Goal: Task Accomplishment & Management: Use online tool/utility

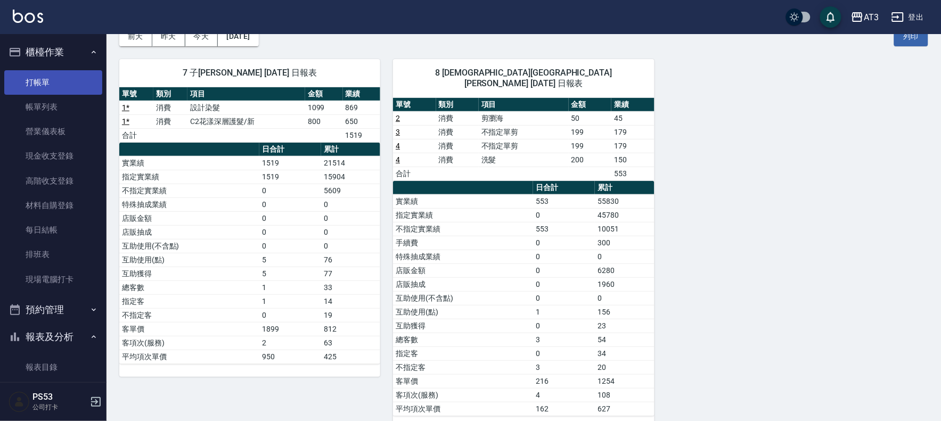
click at [71, 91] on link "打帳單" at bounding box center [53, 82] width 98 height 24
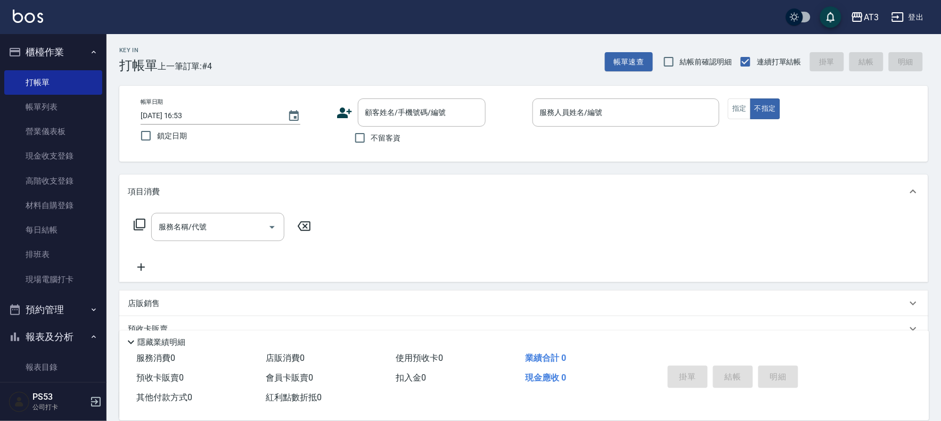
click at [345, 116] on icon at bounding box center [344, 113] width 15 height 11
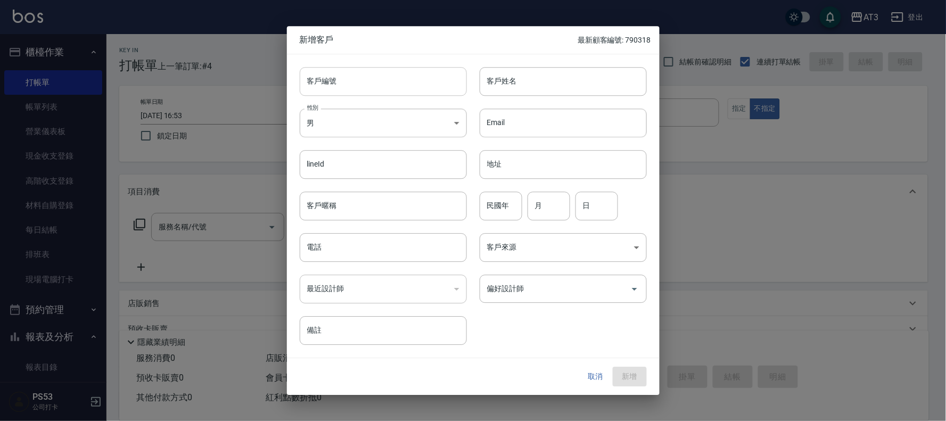
click at [362, 77] on input "客戶編號" at bounding box center [383, 81] width 167 height 29
type input "920114-1"
type input "5"
type input "[PERSON_NAME]"
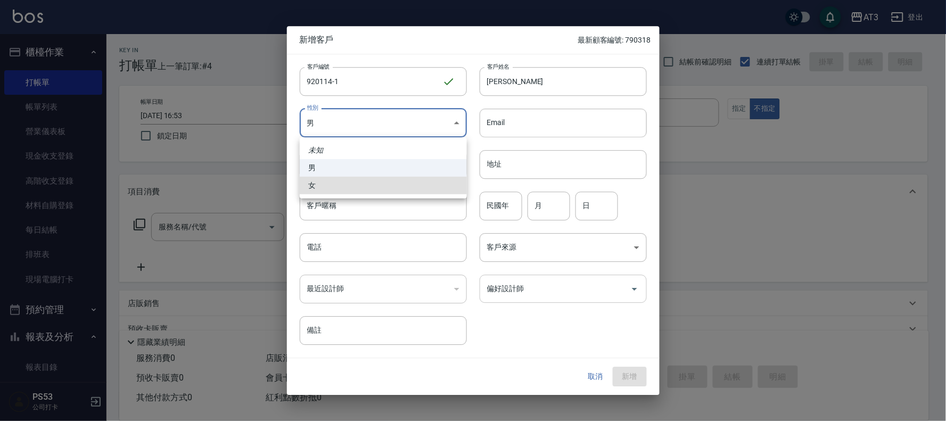
type input "[DEMOGRAPHIC_DATA]"
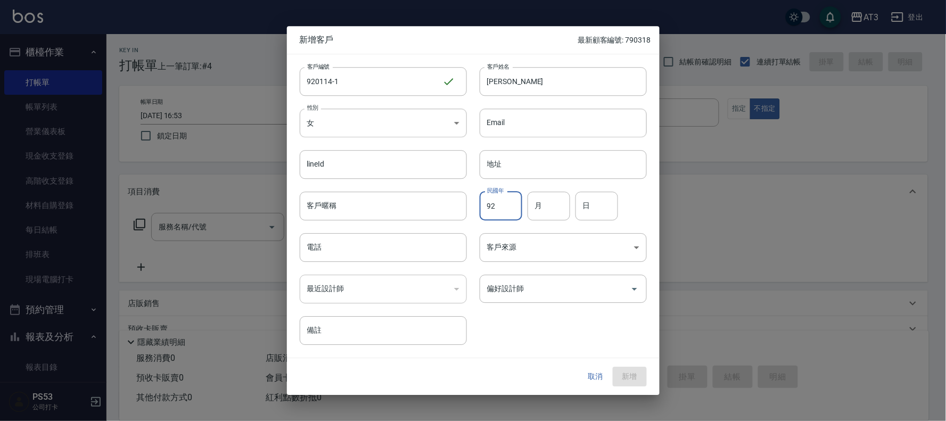
type input "92"
type input "01"
type input "14"
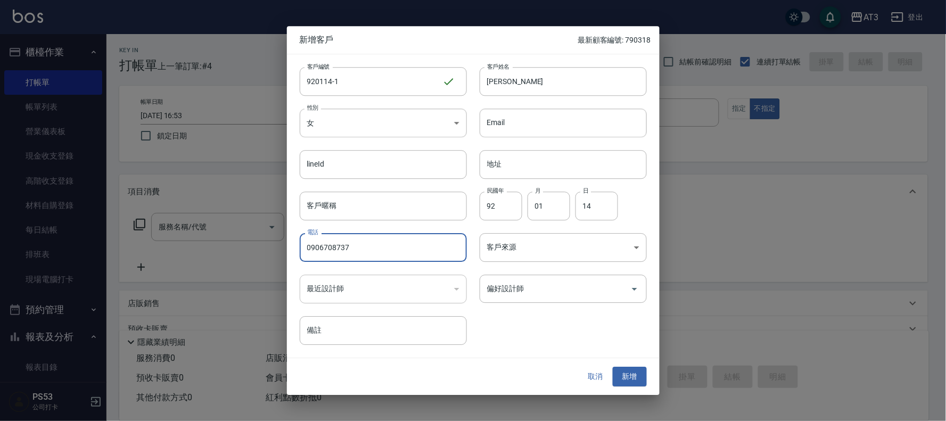
type input "0906708737"
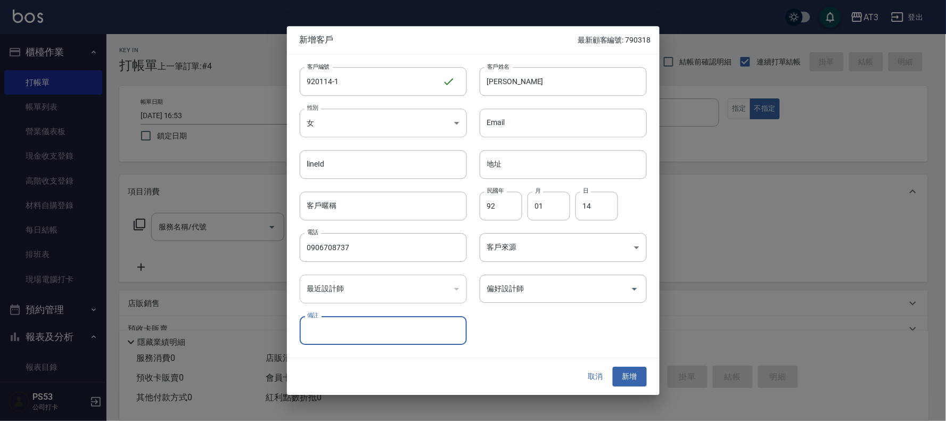
click at [613, 367] on button "新增" at bounding box center [630, 377] width 34 height 20
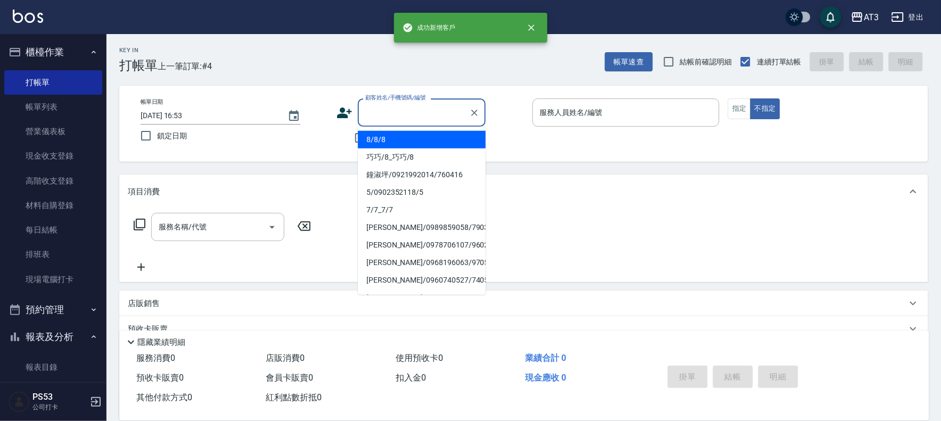
click at [385, 118] on input "顧客姓名/手機號碼/編號" at bounding box center [414, 112] width 102 height 19
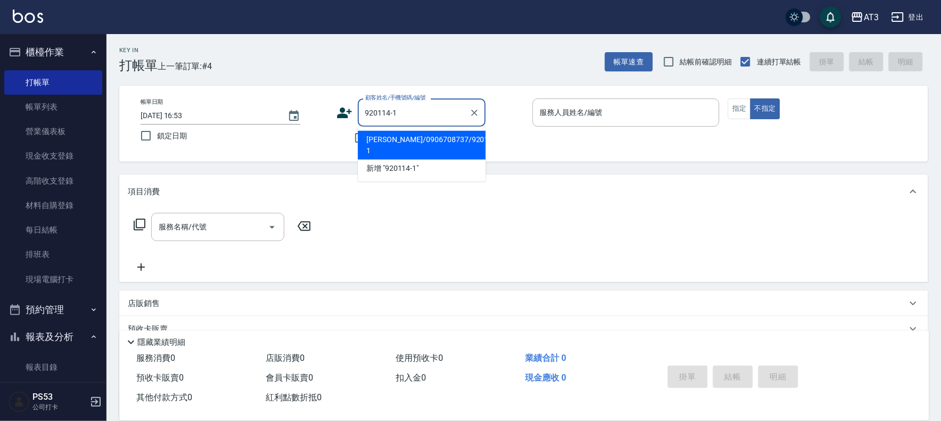
type input "[PERSON_NAME]/0906708737/920114-1"
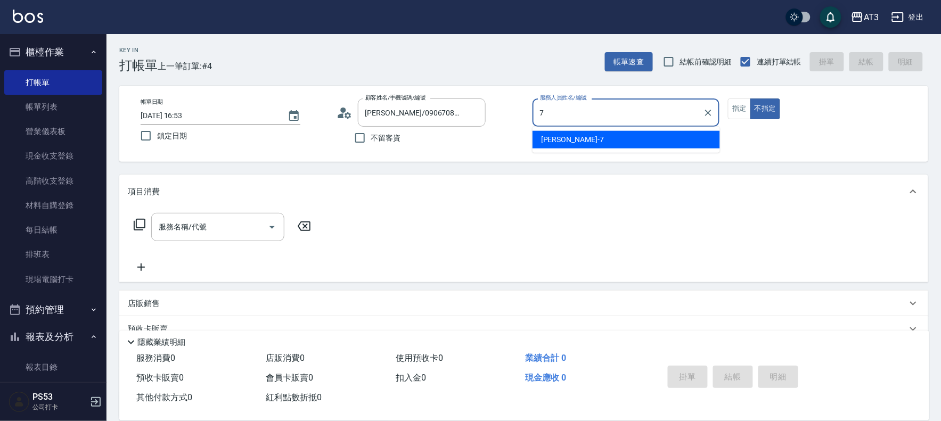
type input "子晴-7"
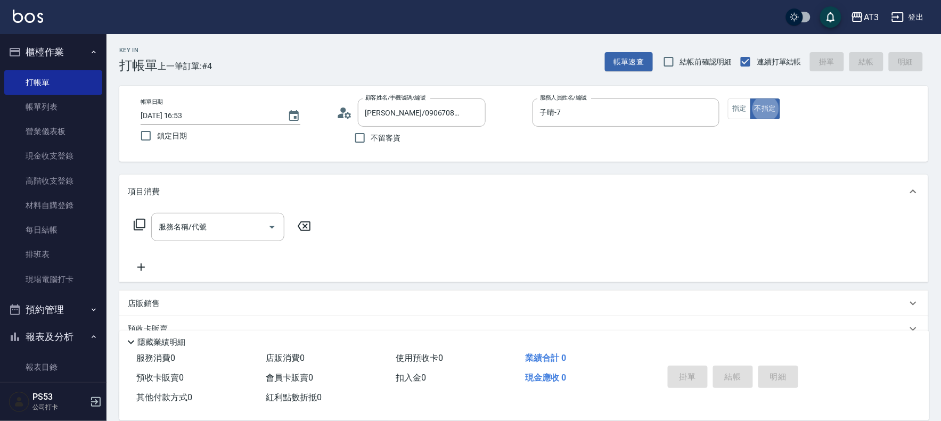
type button "false"
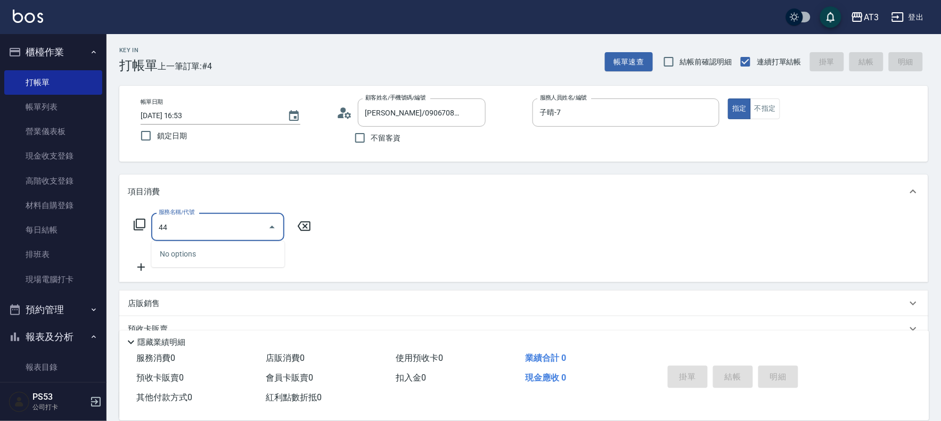
type input "4"
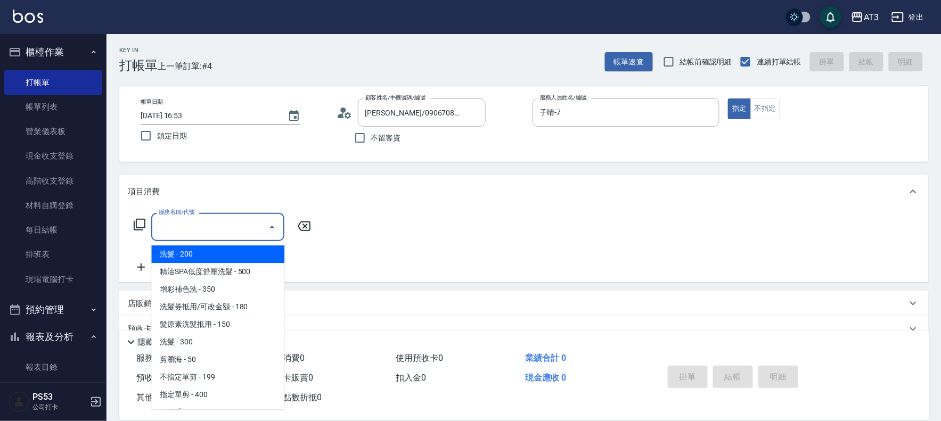
type input "7"
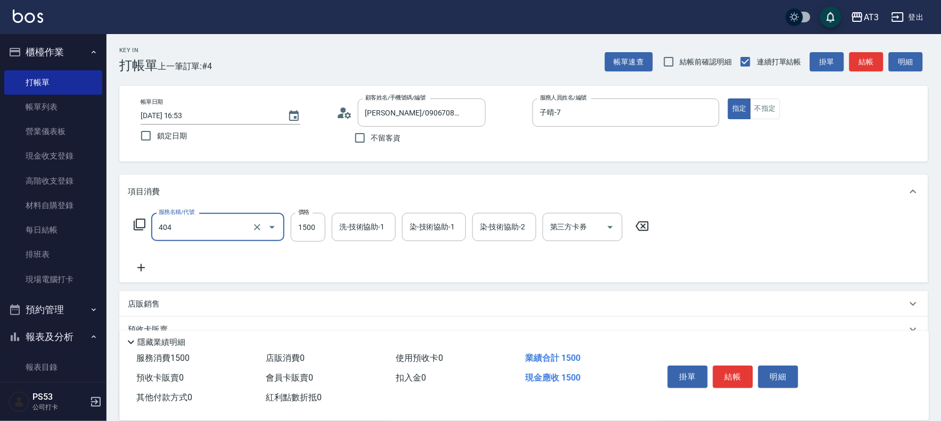
type input "設計染髮(404)"
type input "1099"
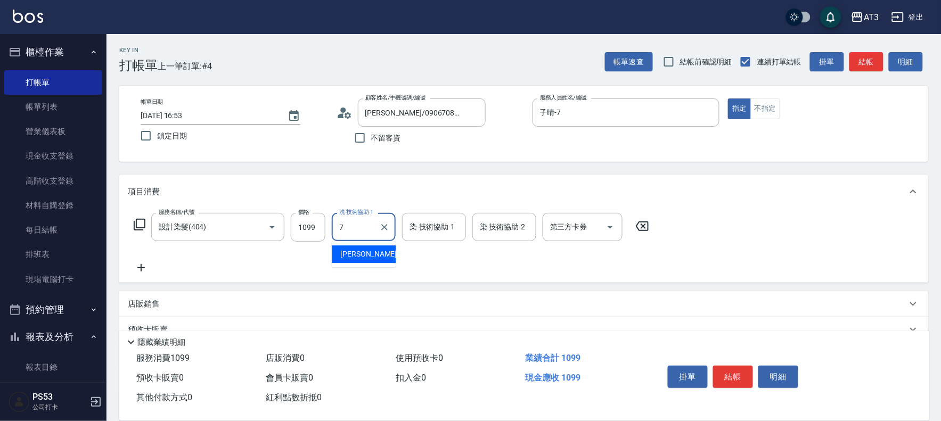
type input "子晴-7"
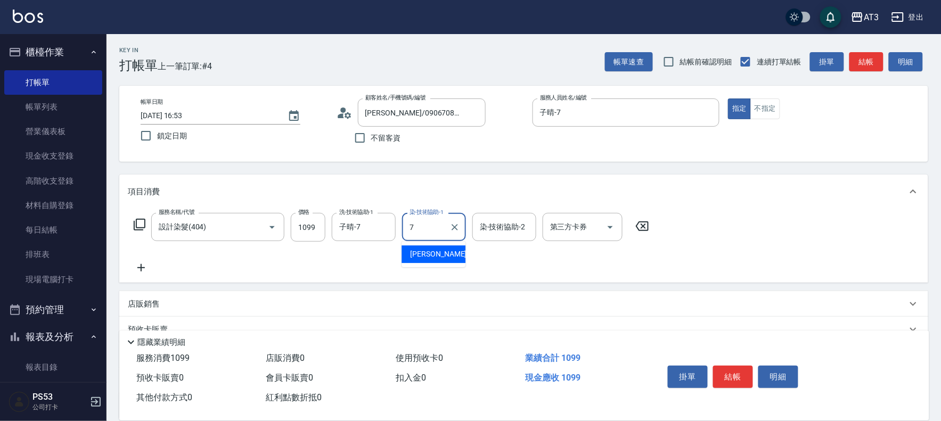
type input "子晴-7"
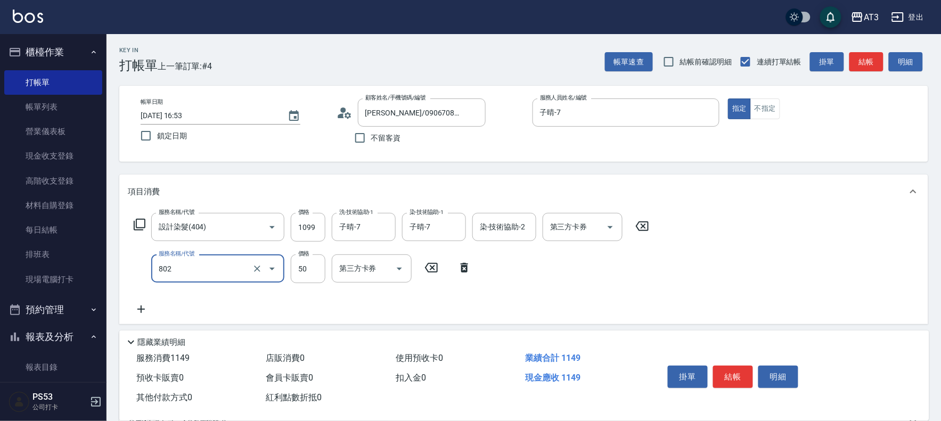
type input "潤絲/加精油(802)"
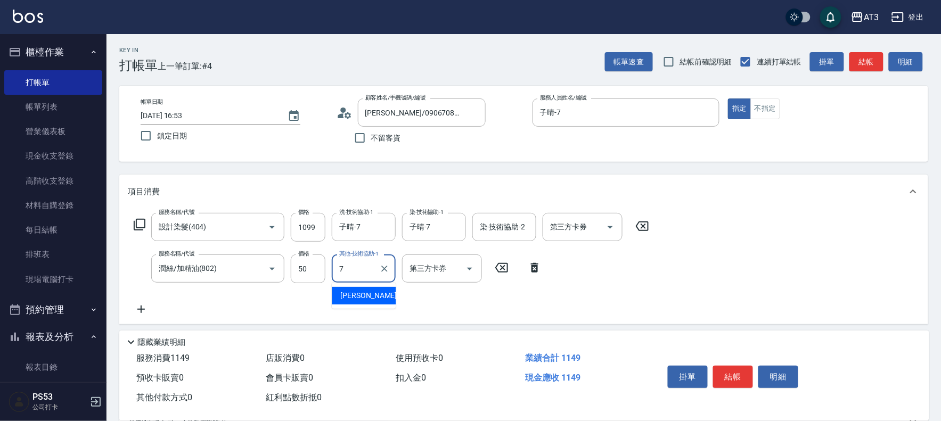
type input "子晴-7"
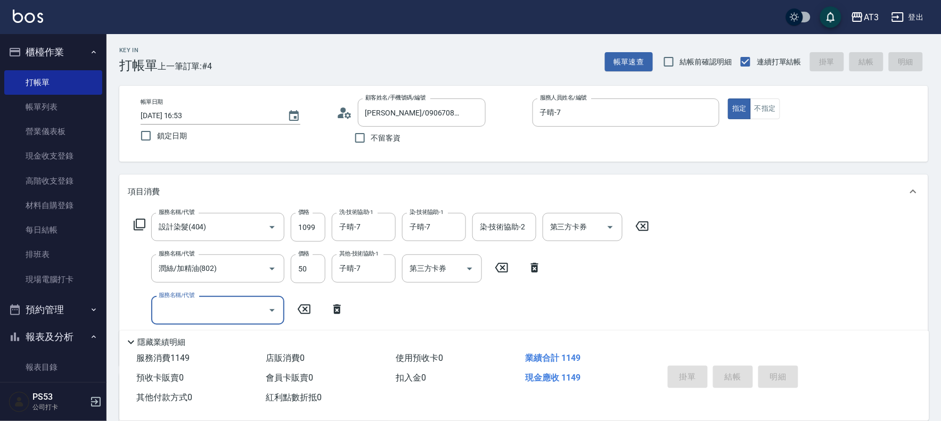
type input "[DATE] 16:55"
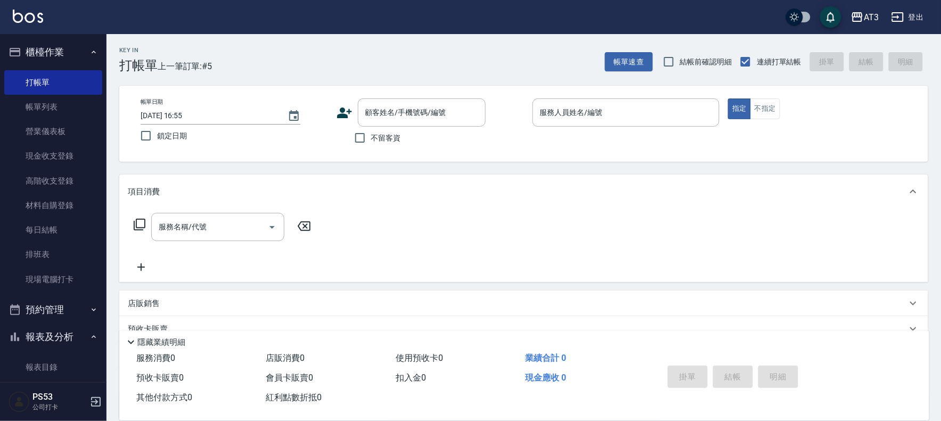
click at [348, 119] on icon at bounding box center [345, 113] width 16 height 16
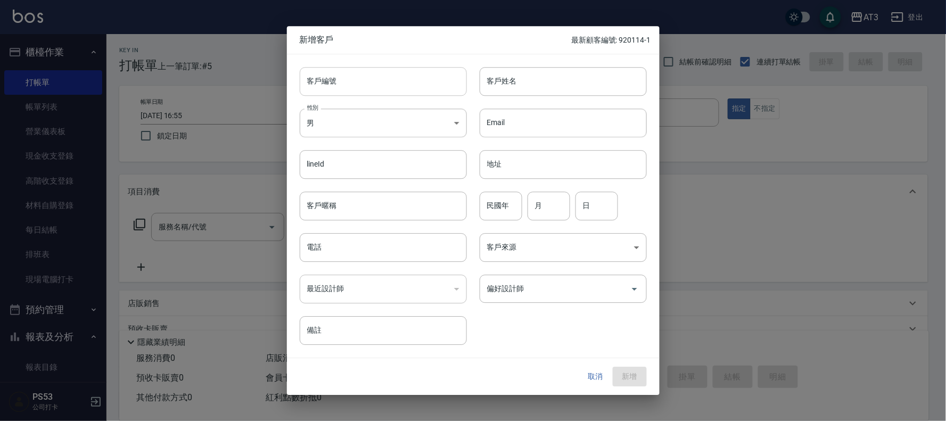
click at [403, 78] on input "客戶編號" at bounding box center [383, 81] width 167 height 29
type input "750713"
type input "[PERSON_NAME]"
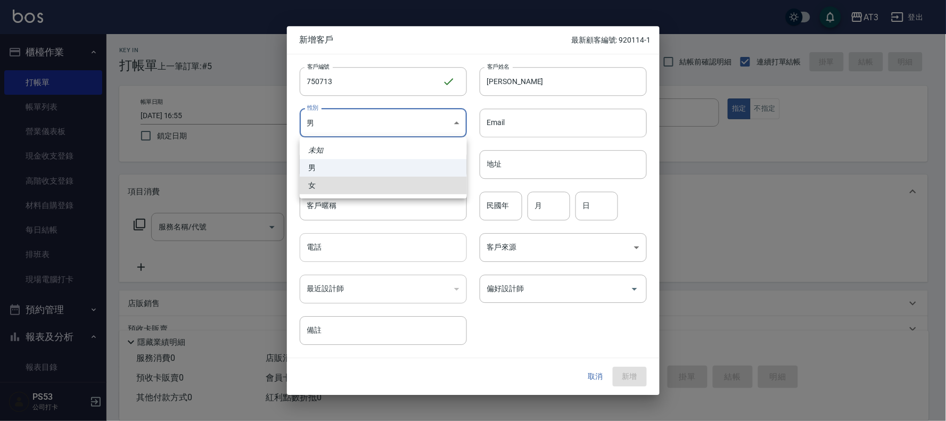
type input "[DEMOGRAPHIC_DATA]"
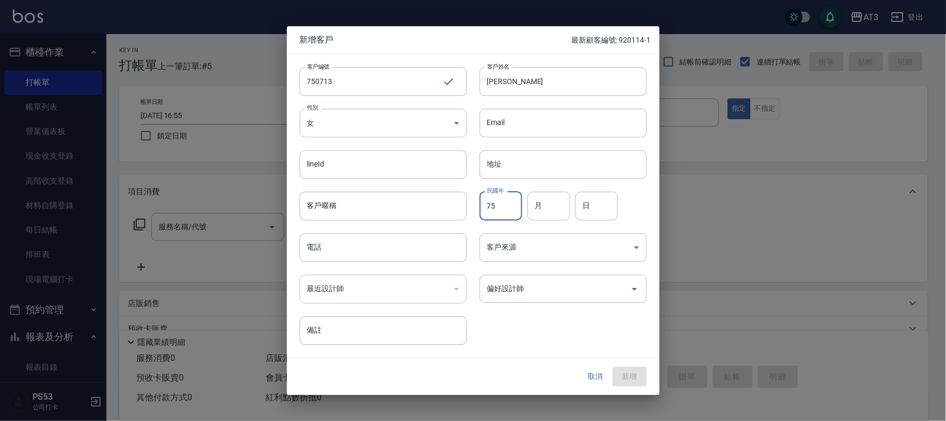
type input "75"
type input "07"
type input "13"
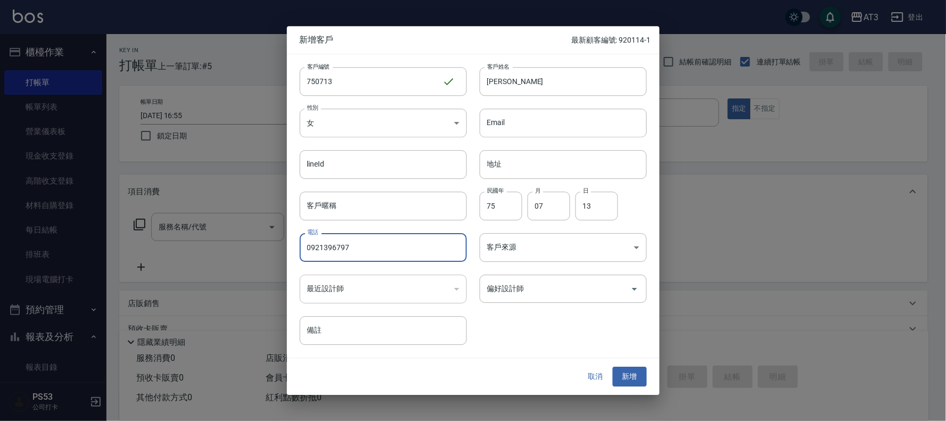
type input "0921396797"
click at [613, 367] on button "新增" at bounding box center [630, 377] width 34 height 20
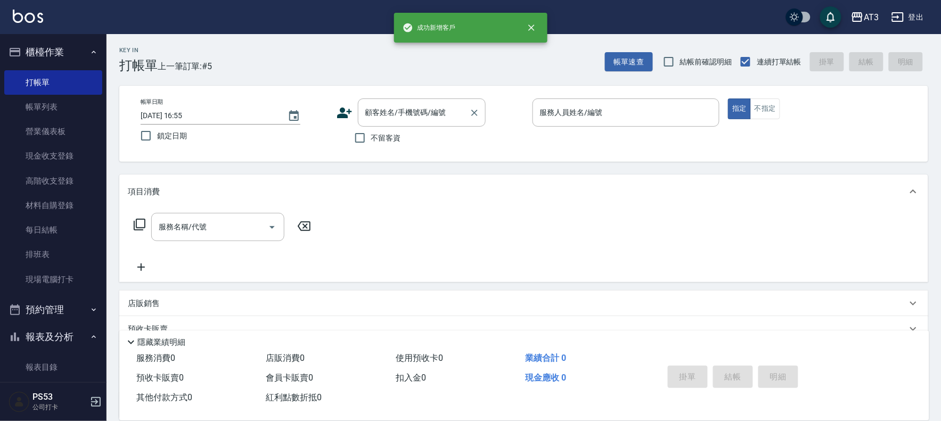
click at [431, 113] on input "顧客姓名/手機號碼/編號" at bounding box center [414, 112] width 102 height 19
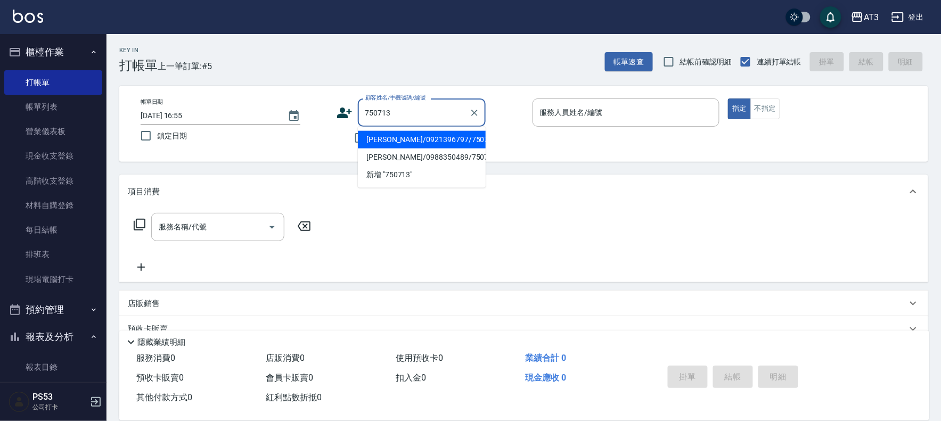
type input "[PERSON_NAME]/0921396797/750713"
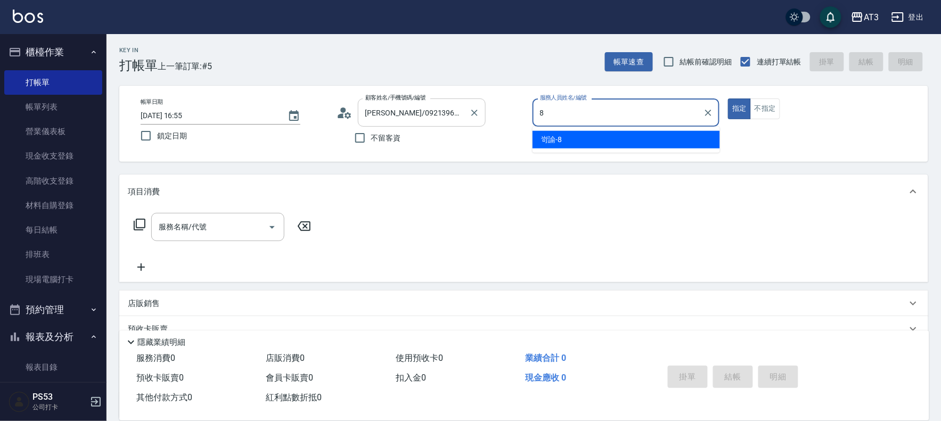
type input "岢諭-8"
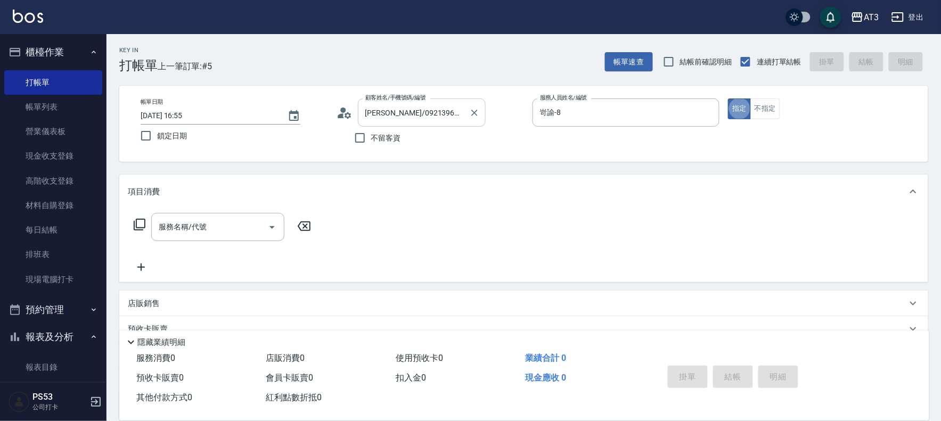
type button "true"
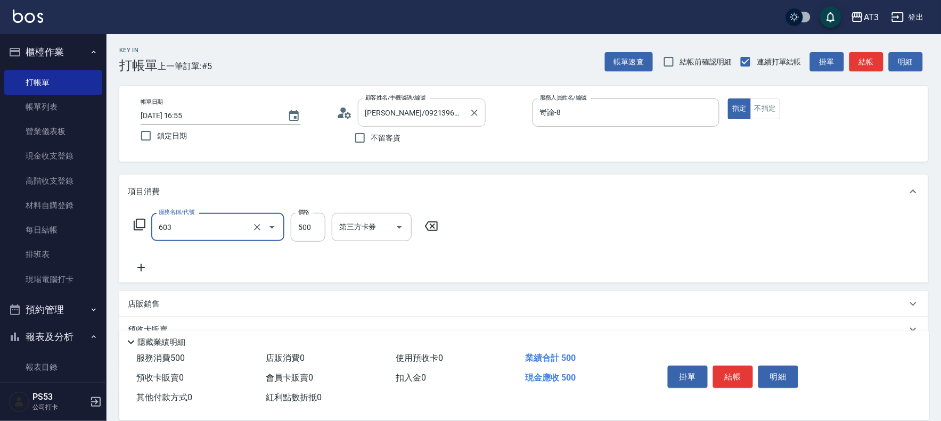
type input "髮原素清潔舒醒頭皮洗髮(603)"
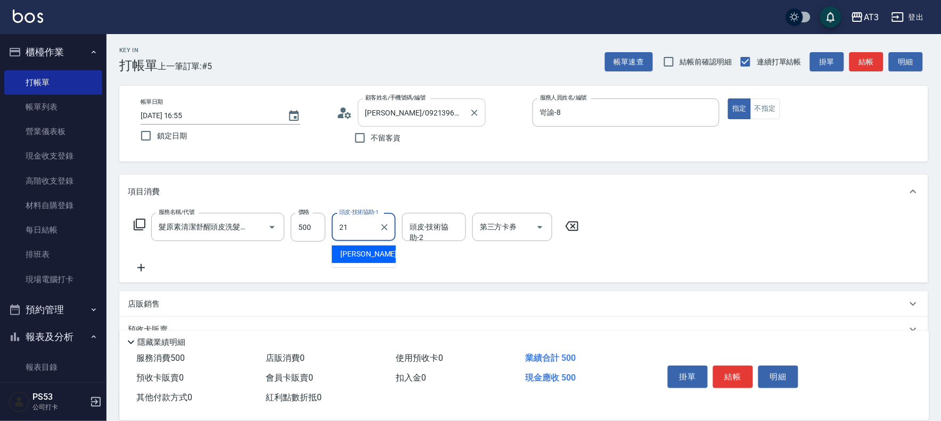
type input "[PERSON_NAME]-21"
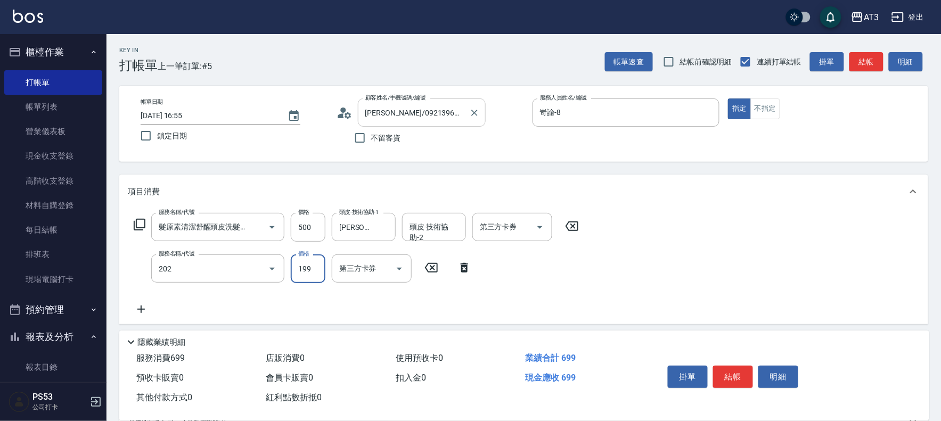
type input "不指定單剪(202)"
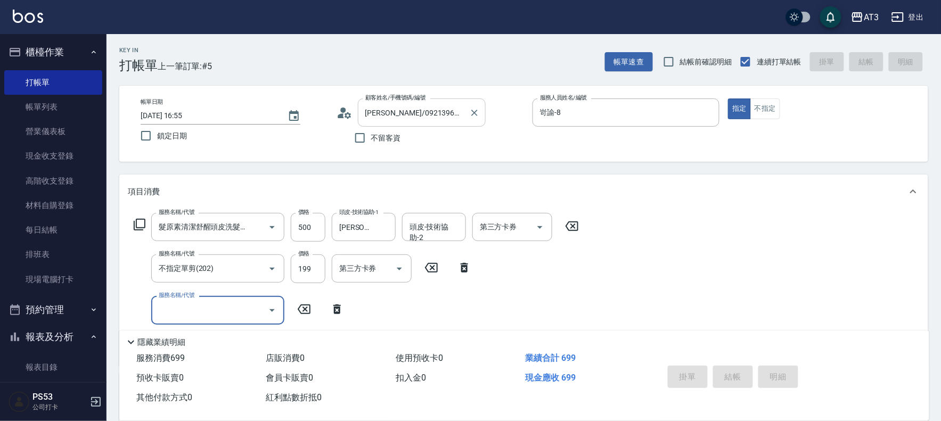
type input "[DATE] 16:56"
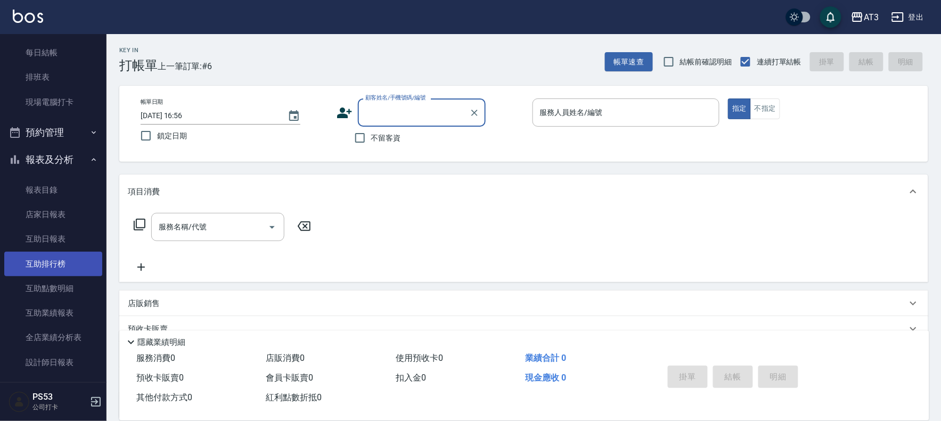
scroll to position [236, 0]
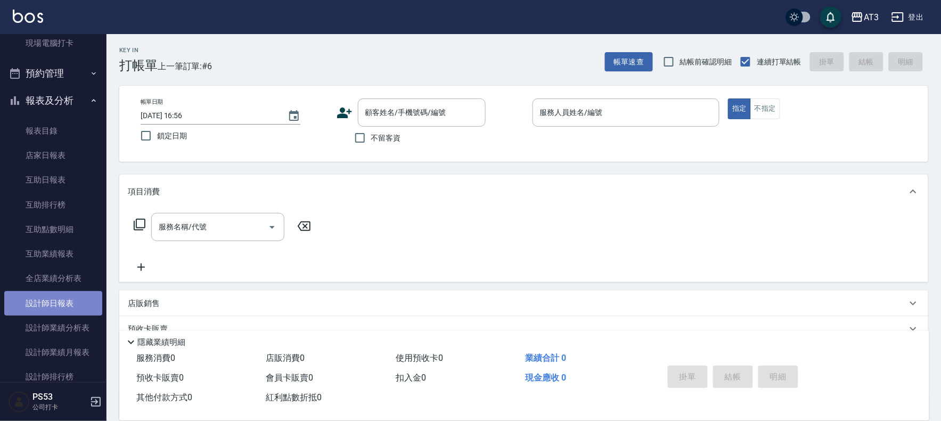
click at [61, 292] on link "設計師日報表" at bounding box center [53, 303] width 98 height 24
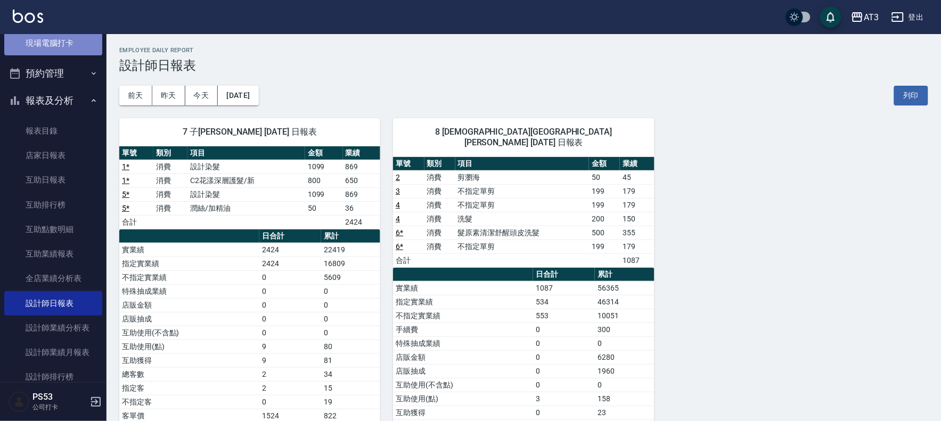
click at [87, 50] on link "現場電腦打卡" at bounding box center [53, 43] width 98 height 24
